Goal: Information Seeking & Learning: Learn about a topic

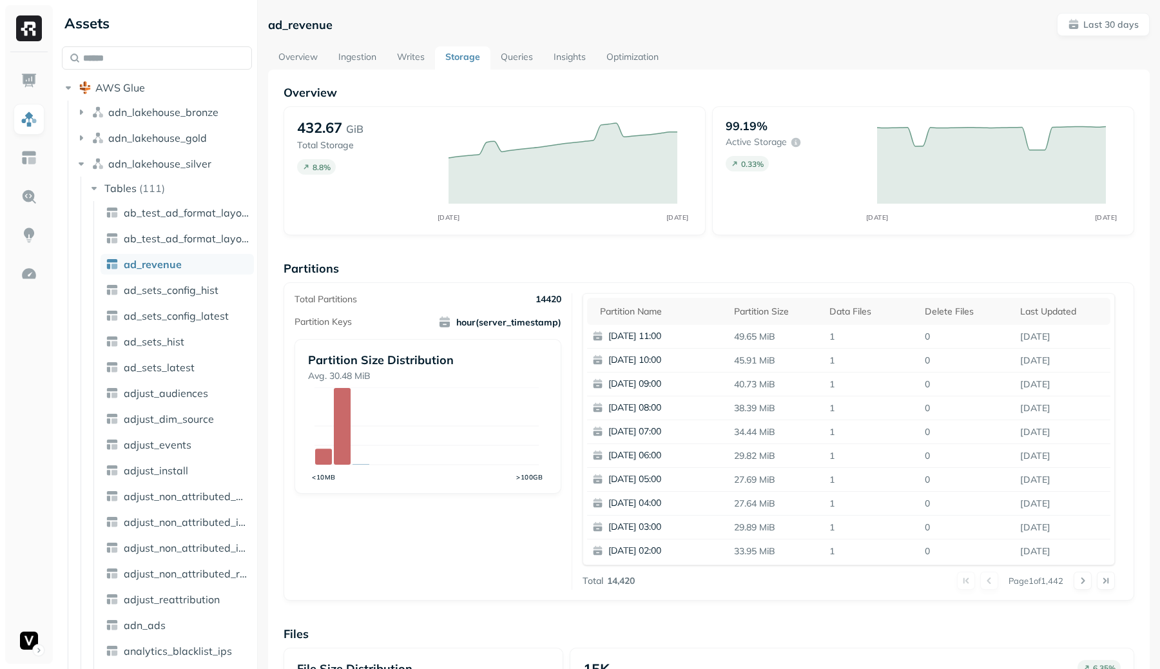
click at [410, 54] on link "Writes" at bounding box center [411, 57] width 48 height 23
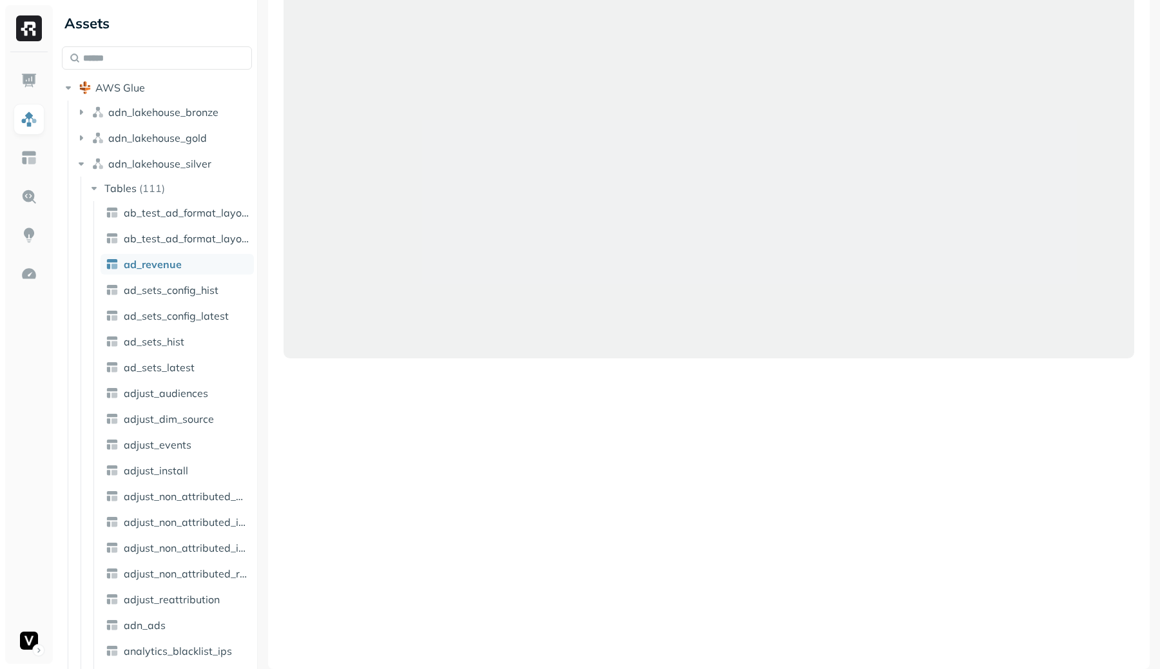
scroll to position [215, 0]
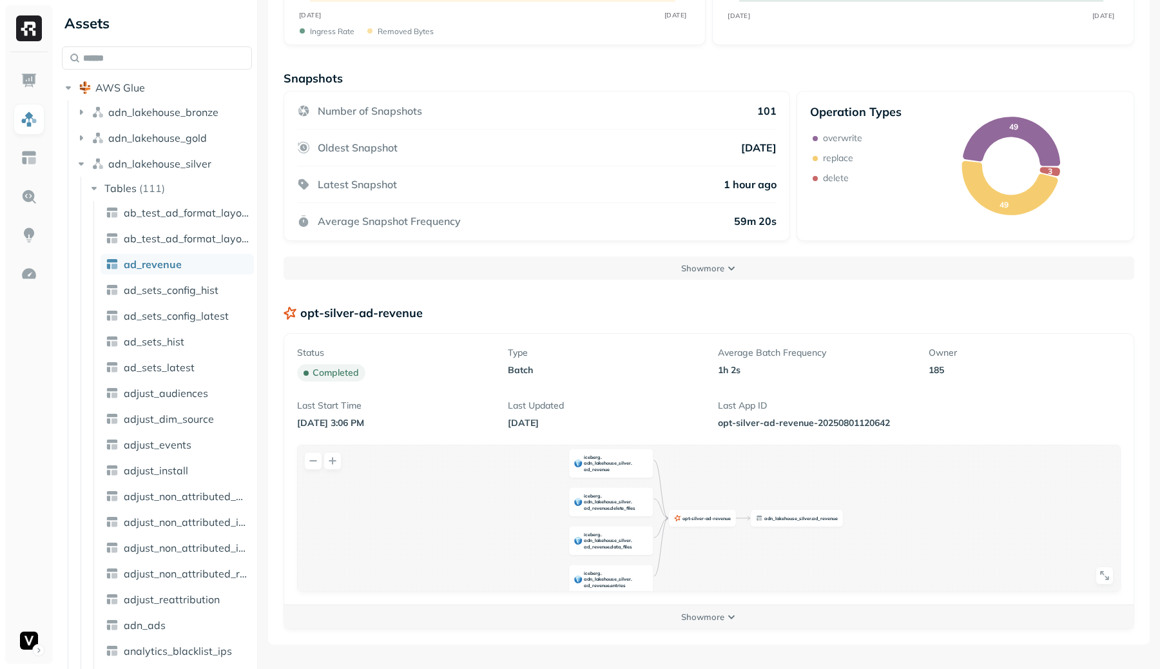
click at [716, 632] on div "Status completed Type batch Average Batch Frequency 1h 2s Owner 185 Last Start …" at bounding box center [708, 501] width 849 height 335
drag, startPoint x: 716, startPoint y: 621, endPoint x: 737, endPoint y: 329, distance: 293.2
click at [717, 621] on p "Show more" at bounding box center [702, 617] width 43 height 12
click at [875, 544] on div "opt - silver - ad - revenue iceberg . adn _ lakehouse _ silver . ad _ revenue i…" at bounding box center [709, 537] width 822 height 184
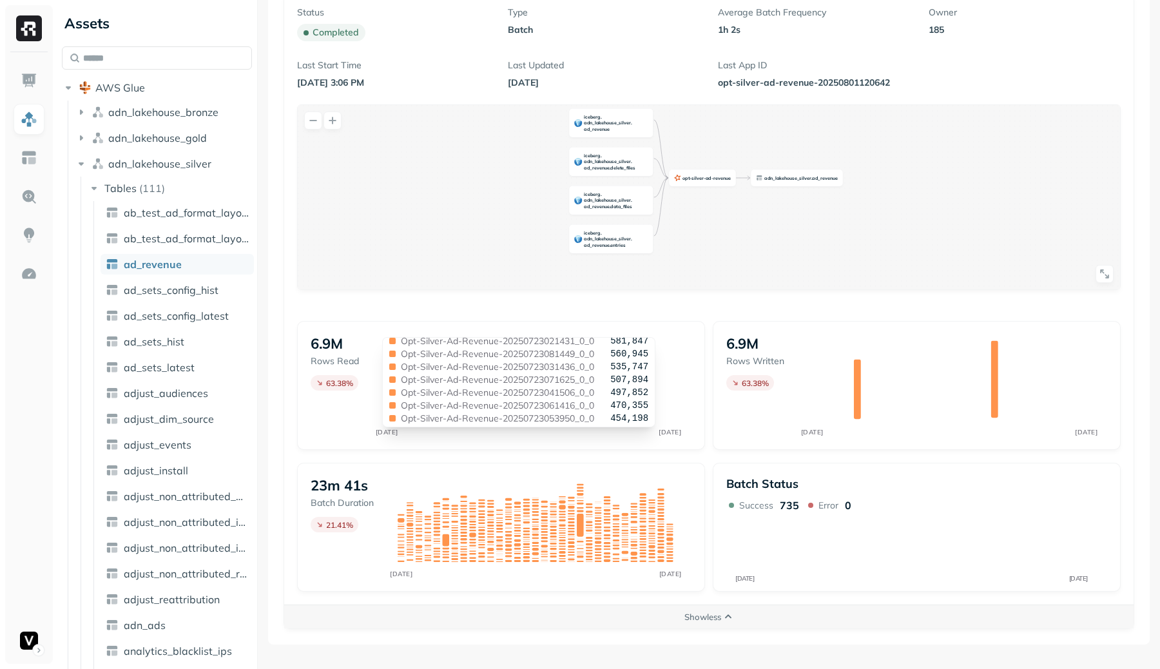
scroll to position [0, 0]
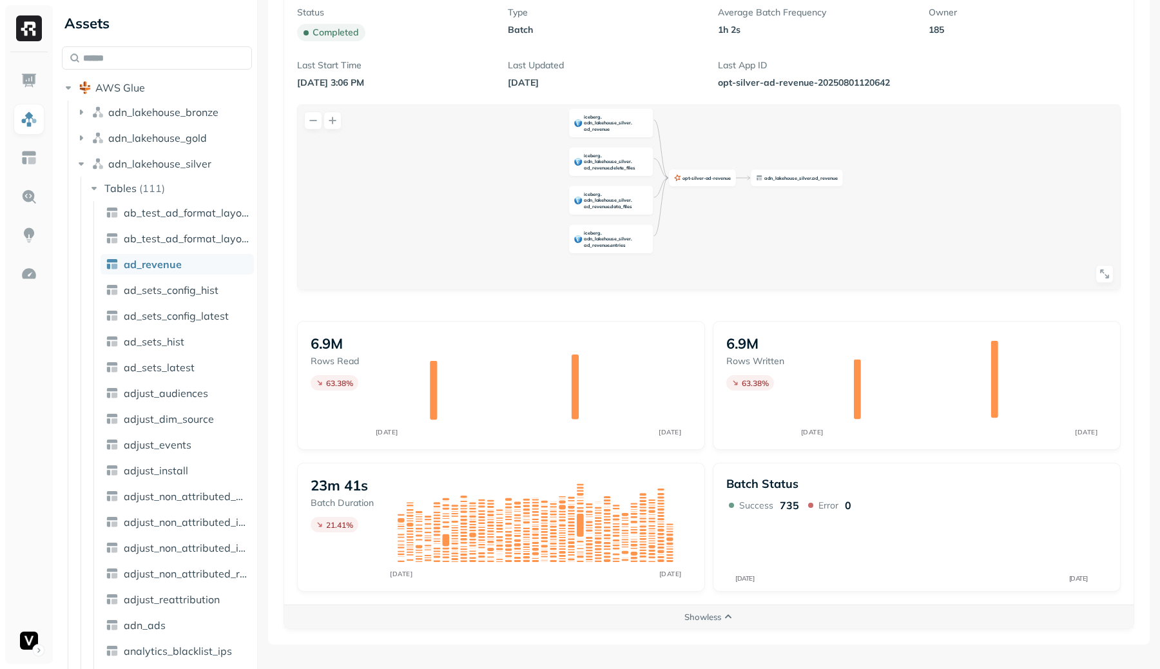
click at [496, 318] on div "Status completed Type batch Average Batch Frequency 1h 2s Owner 185 Last Start …" at bounding box center [708, 331] width 849 height 675
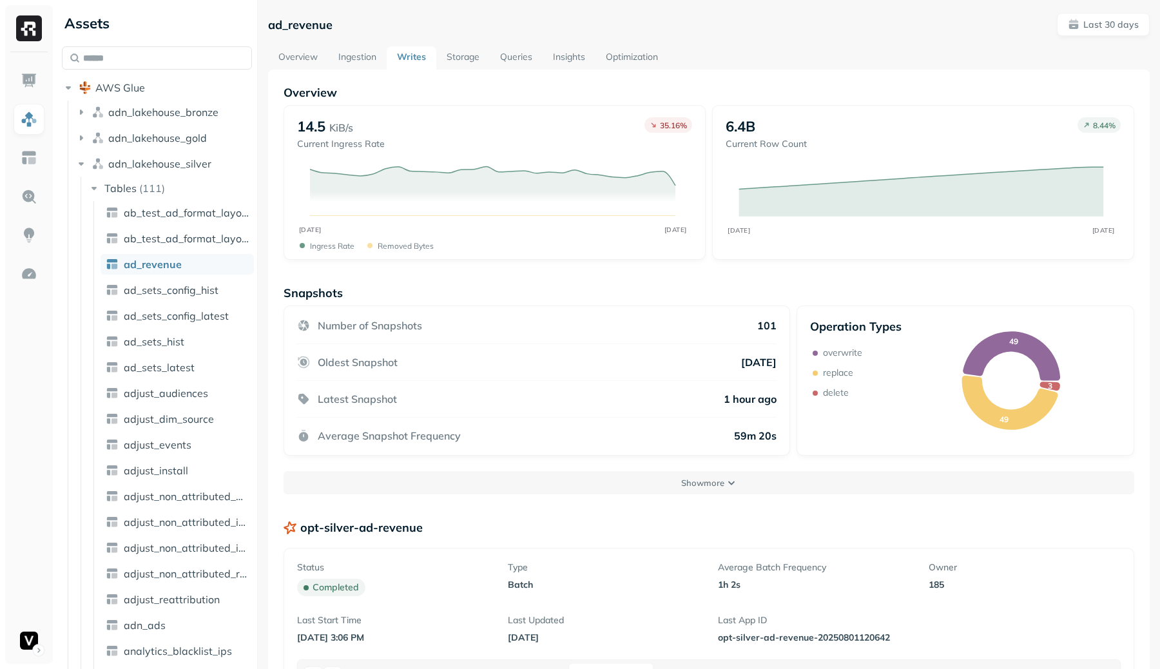
scroll to position [555, 0]
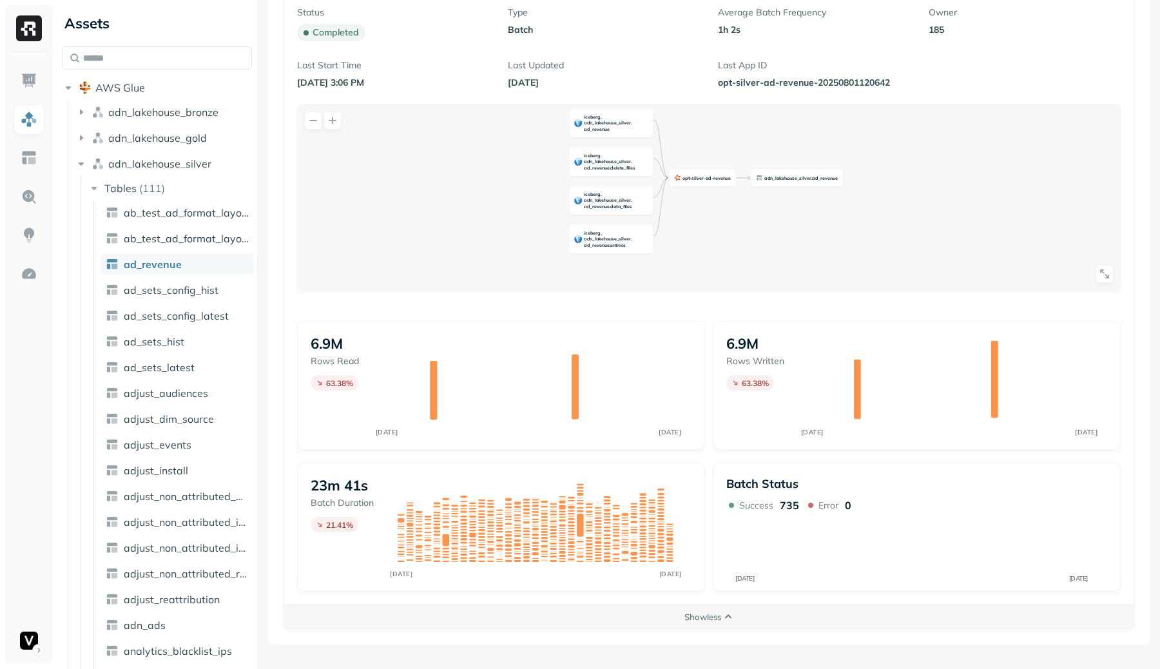
click at [872, 25] on p "1h 2s" at bounding box center [814, 30] width 192 height 12
click at [828, 82] on p "opt-silver-ad-revenue-20250801120642" at bounding box center [814, 83] width 192 height 12
click at [818, 37] on div "Average Batch Frequency 1h 2s" at bounding box center [814, 23] width 192 height 35
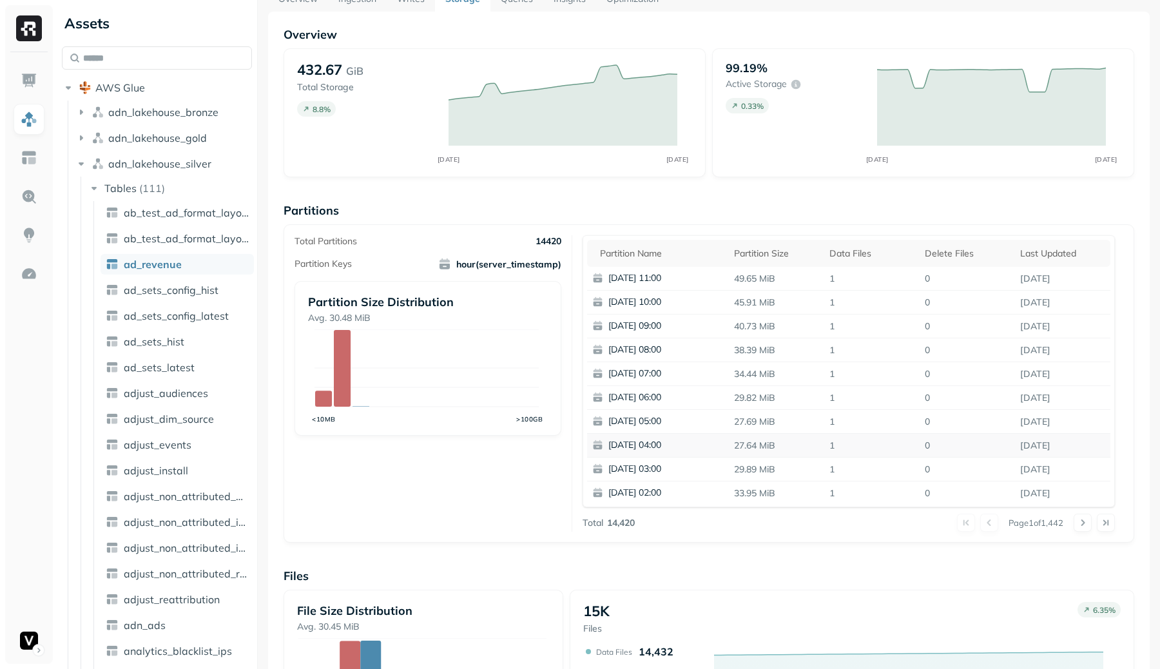
scroll to position [48, 0]
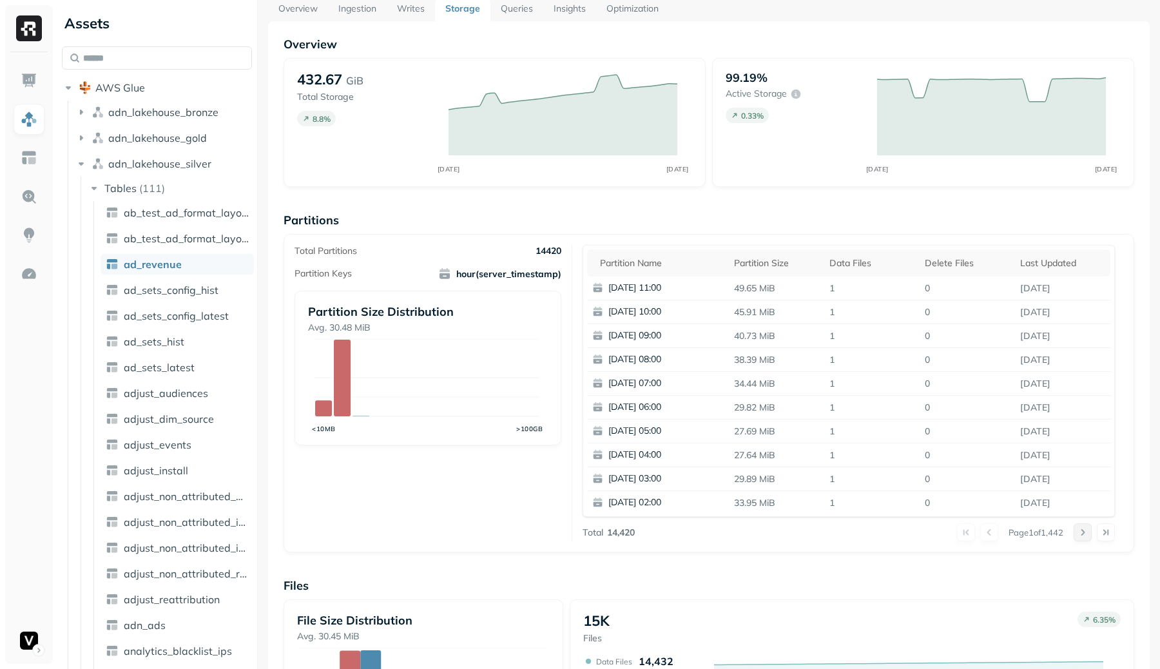
click at [1075, 528] on button at bounding box center [1082, 532] width 18 height 18
click at [983, 532] on button at bounding box center [989, 532] width 18 height 18
click at [1077, 535] on button at bounding box center [1082, 532] width 18 height 18
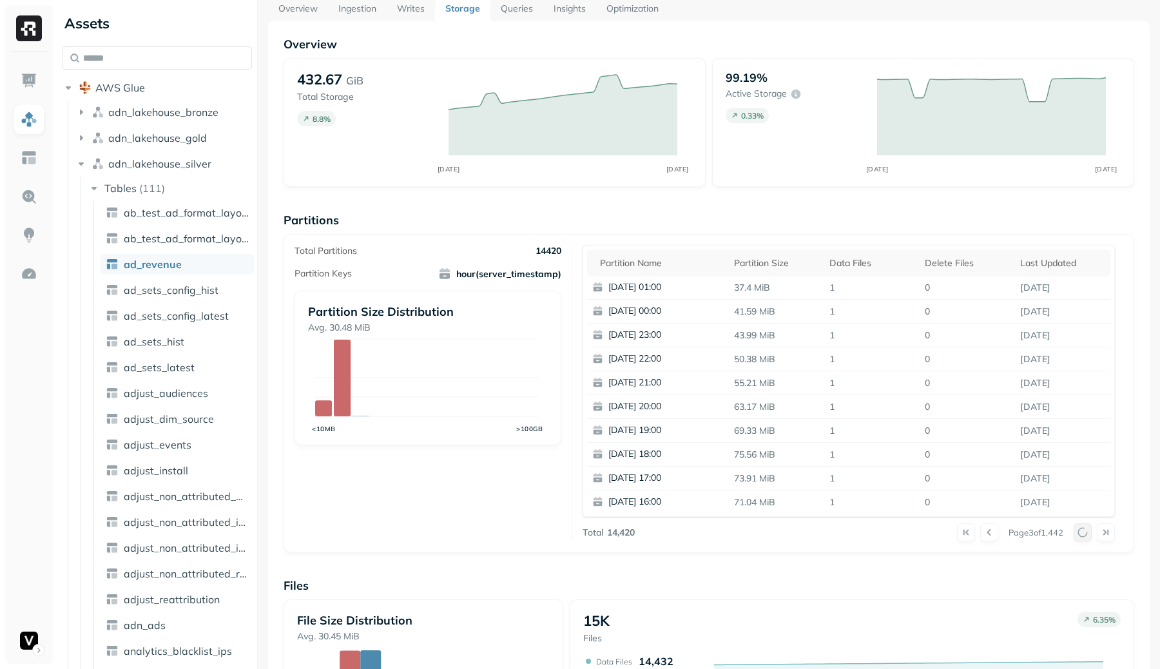
click at [1077, 535] on div at bounding box center [1093, 532] width 41 height 18
